Goal: Find specific page/section: Find specific page/section

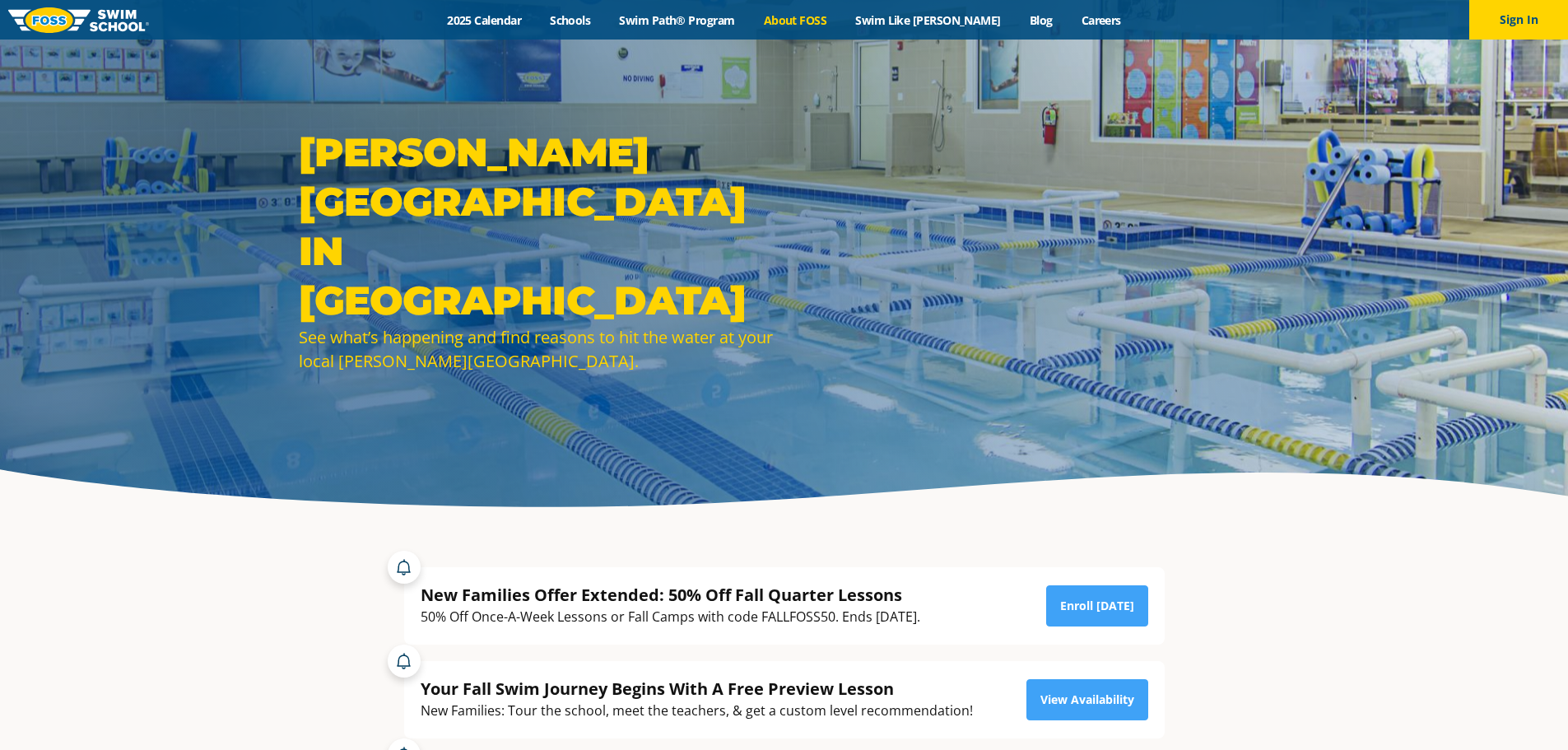
drag, startPoint x: 0, startPoint y: 0, endPoint x: 837, endPoint y: 17, distance: 837.2
click at [837, 17] on link "About FOSS" at bounding box center [795, 19] width 92 height 16
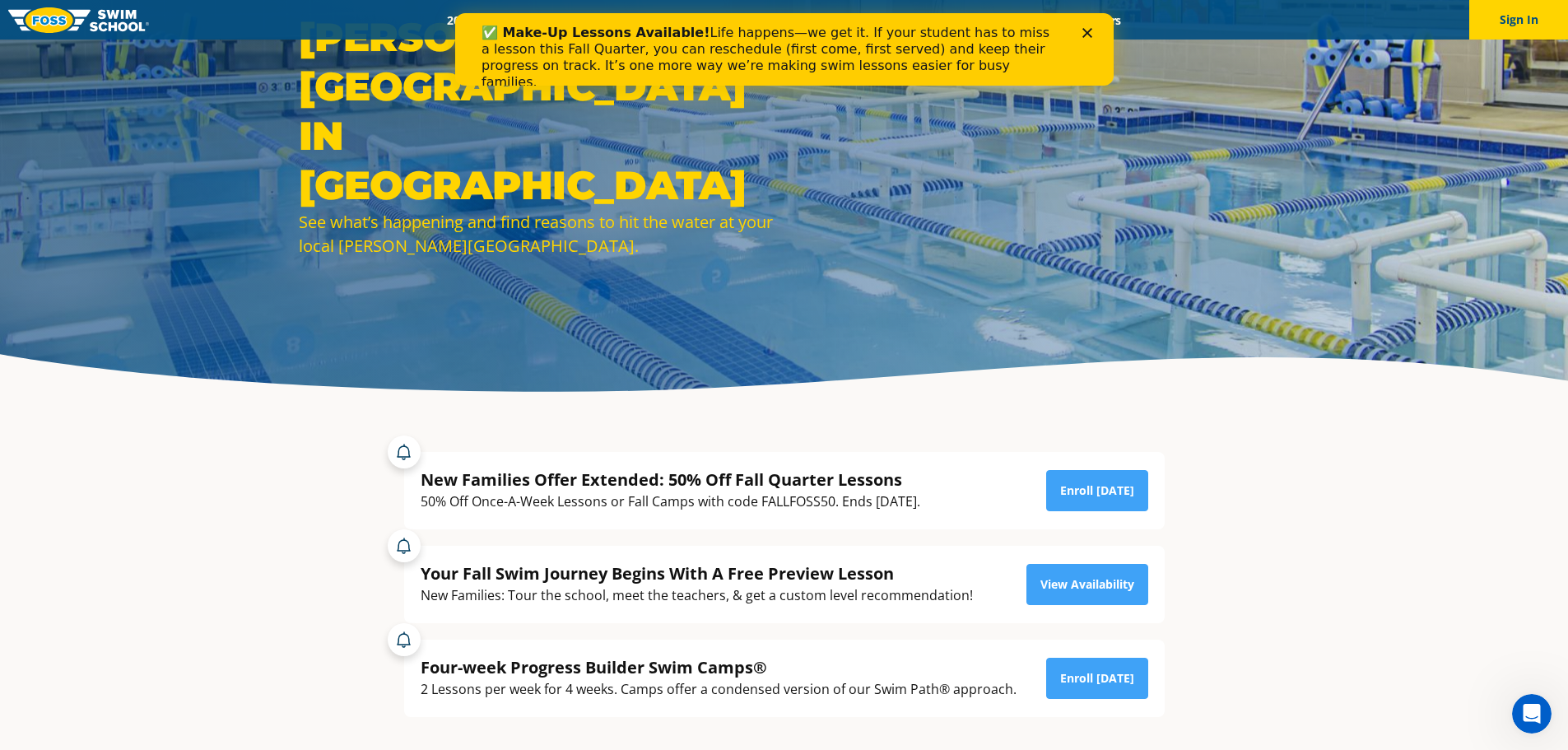
scroll to position [412, 0]
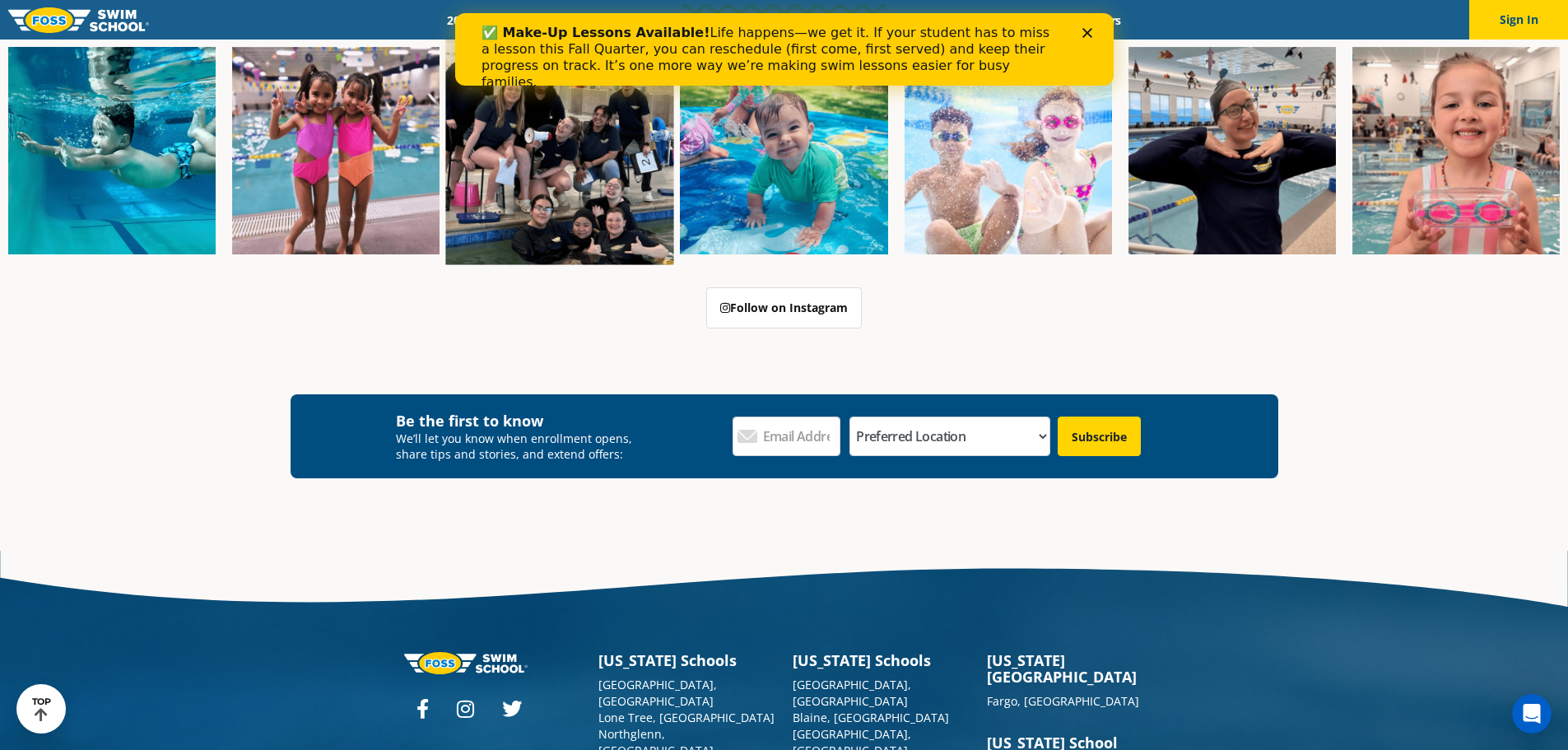
scroll to position [4400, 0]
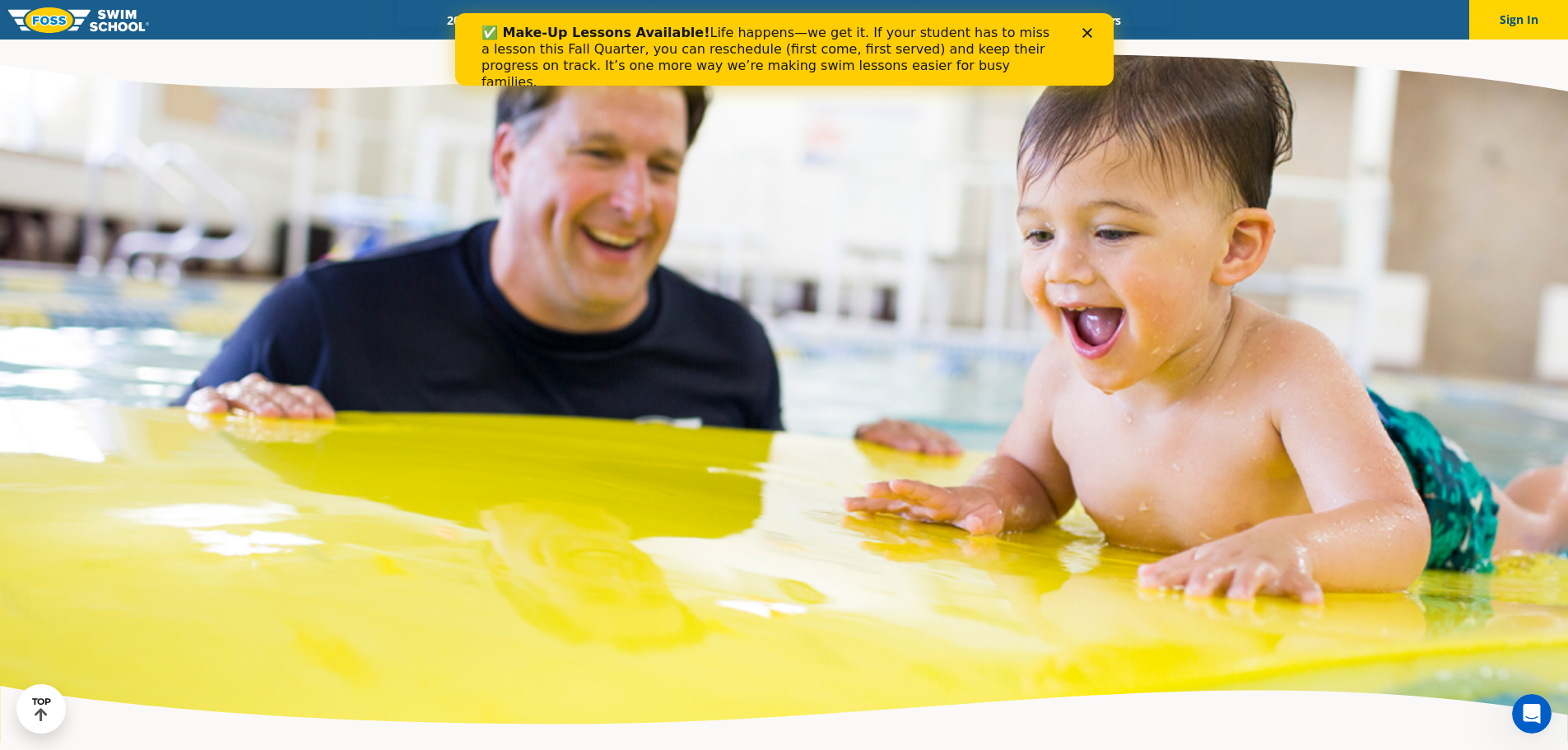
scroll to position [5001, 0]
